Goal: Transaction & Acquisition: Subscribe to service/newsletter

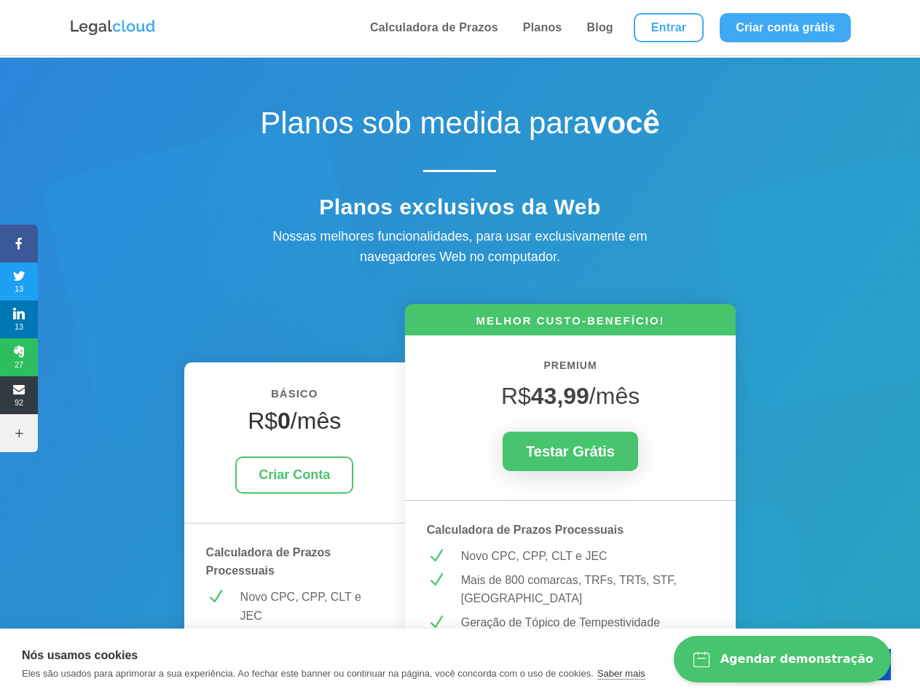
click at [19, 243] on icon at bounding box center [19, 244] width 38 height 12
click at [19, 281] on span "13" at bounding box center [19, 281] width 38 height 23
click at [19, 319] on span "13" at bounding box center [19, 319] width 38 height 23
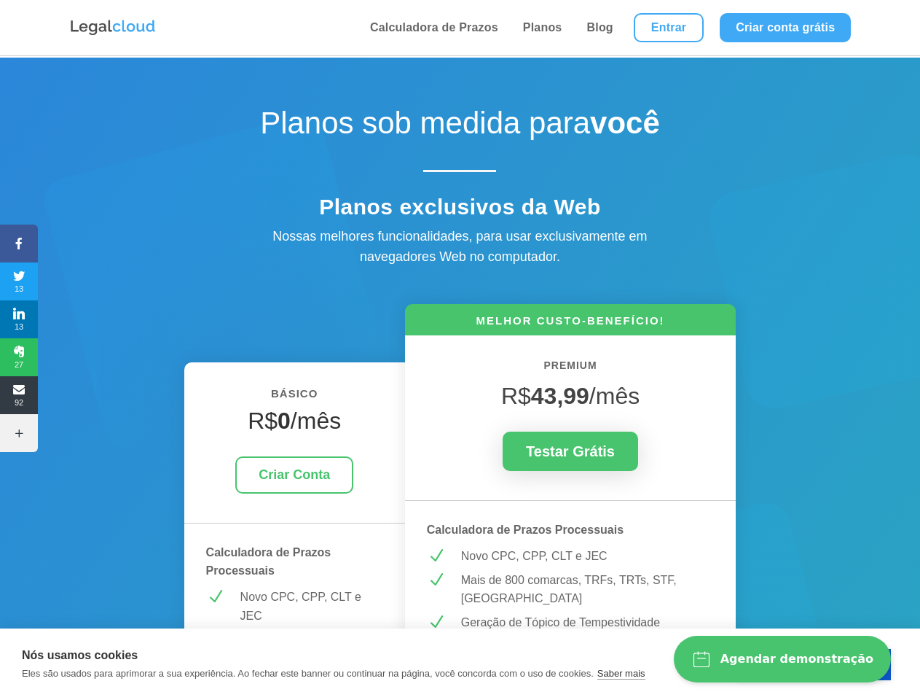
click at [19, 357] on span "27" at bounding box center [19, 356] width 38 height 23
click at [19, 395] on span "92" at bounding box center [19, 394] width 38 height 23
click at [19, 433] on icon at bounding box center [19, 433] width 38 height 12
